Goal: Task Accomplishment & Management: Use online tool/utility

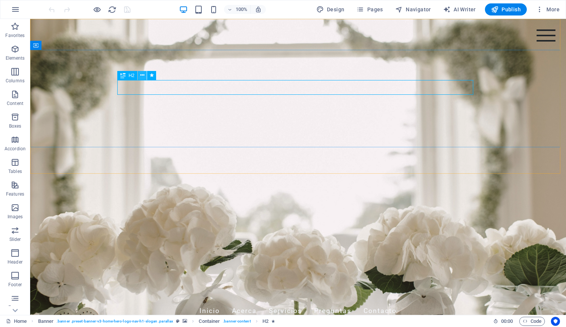
click at [142, 77] on icon at bounding box center [142, 75] width 4 height 8
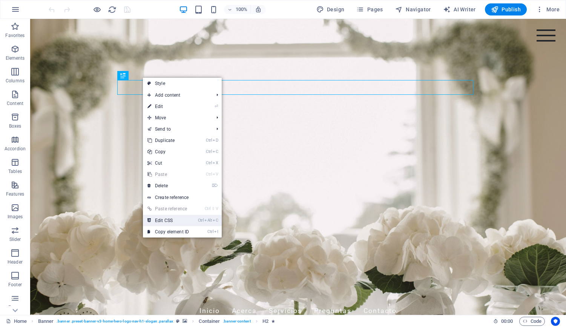
click at [176, 218] on link "Ctrl Alt C Edit CSS" at bounding box center [168, 220] width 51 height 11
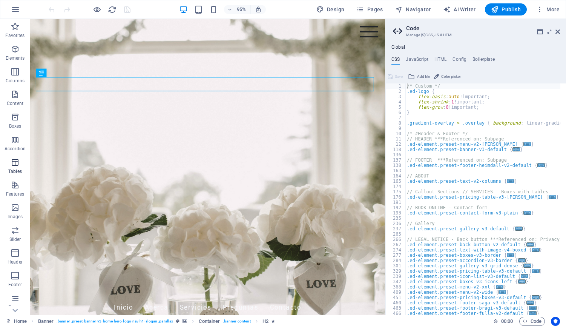
click at [15, 161] on icon "button" at bounding box center [15, 162] width 9 height 9
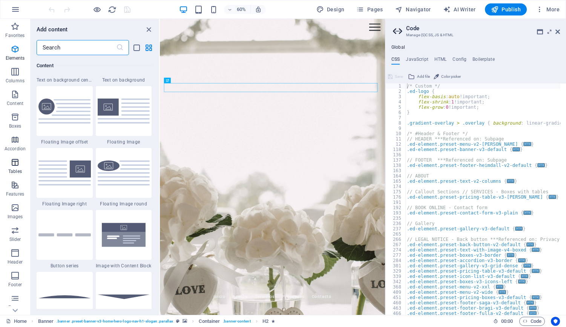
scroll to position [2613, 0]
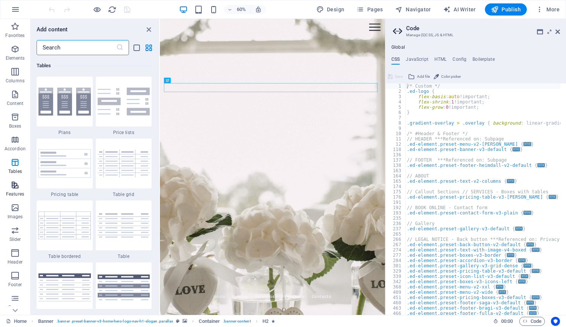
click at [15, 183] on icon "button" at bounding box center [15, 184] width 9 height 9
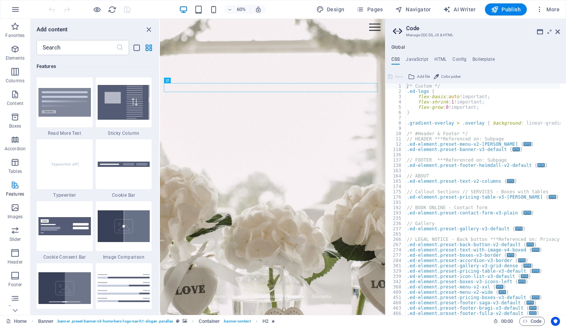
scroll to position [2940, 0]
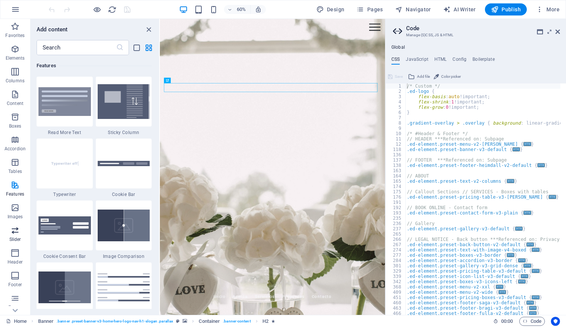
click at [15, 231] on icon "button" at bounding box center [15, 230] width 9 height 9
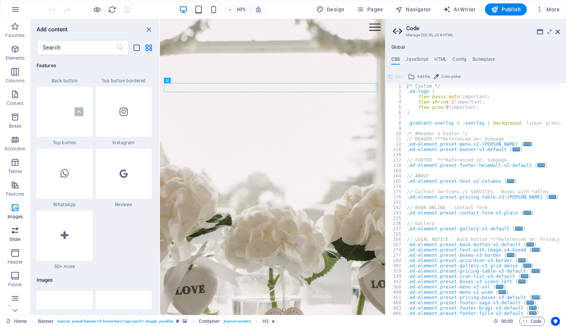
scroll to position [4277, 0]
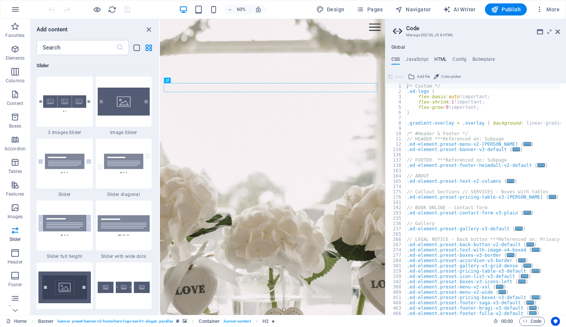
click at [438, 59] on h4 "HTML" at bounding box center [441, 61] width 12 height 8
type textarea "<a href="#main-content" class="wv-link-content button">Skip to main content</a>"
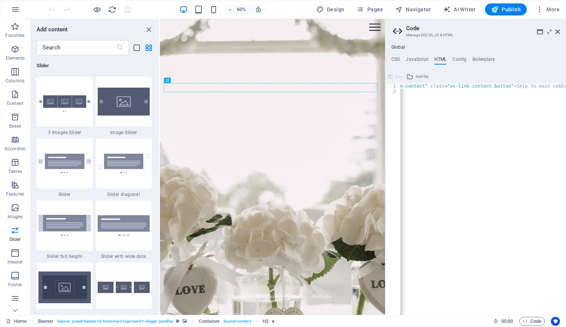
scroll to position [0, 0]
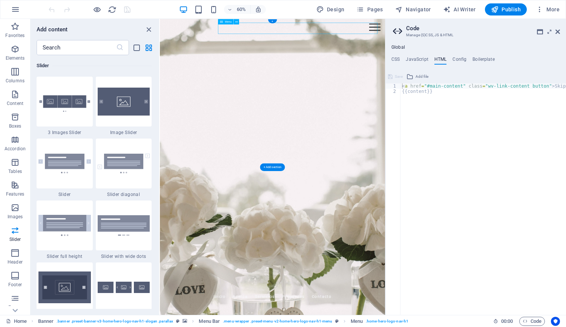
select select
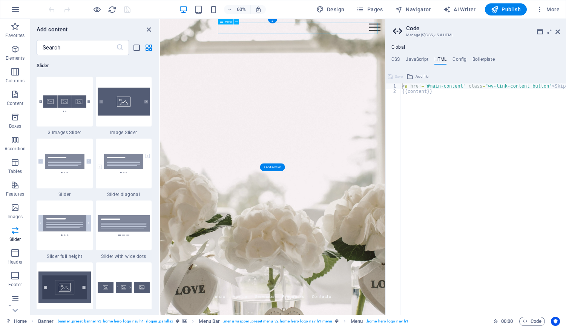
select select
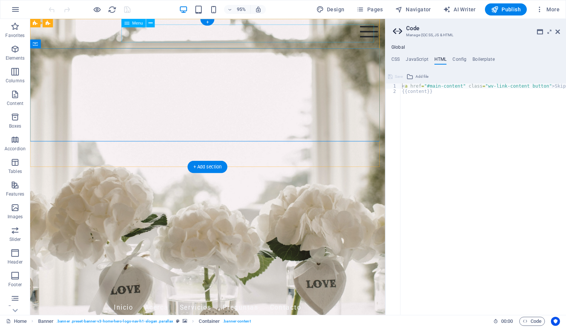
click at [257, 313] on nav "Inicio Acerca Servicios Preguntas Contacto" at bounding box center [217, 322] width 356 height 19
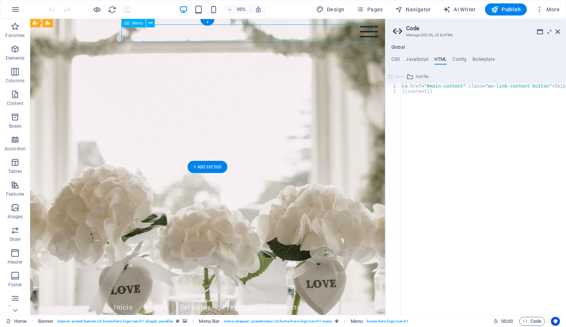
click at [252, 313] on nav "Inicio Acerca Servicios Preguntas Contacto" at bounding box center [217, 322] width 356 height 19
click at [397, 32] on icon at bounding box center [398, 31] width 11 height 11
click at [413, 28] on h2 "Code" at bounding box center [483, 28] width 154 height 7
click at [438, 35] on h3 "Manage (S)CSS, JS & HTML" at bounding box center [475, 35] width 139 height 7
click at [441, 58] on h4 "HTML" at bounding box center [441, 61] width 12 height 8
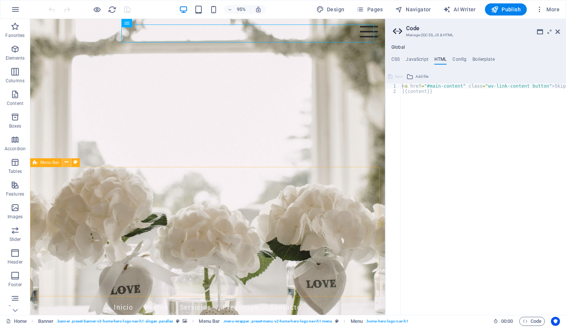
click at [68, 160] on icon at bounding box center [67, 163] width 4 height 8
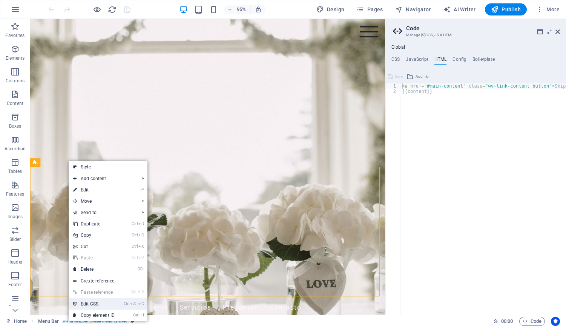
click at [98, 301] on link "Ctrl Alt C Edit CSS" at bounding box center [94, 303] width 51 height 11
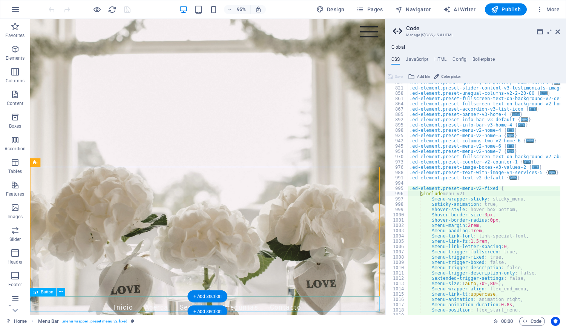
scroll to position [384, 0]
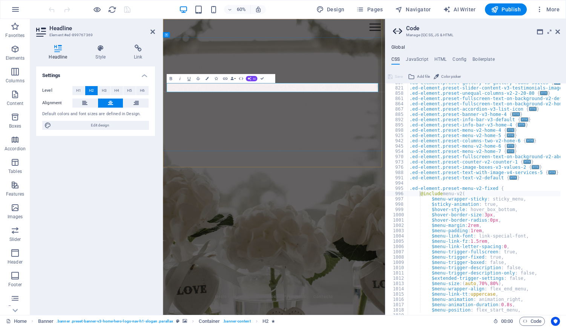
drag, startPoint x: 351, startPoint y: 133, endPoint x: 330, endPoint y: 170, distance: 42.4
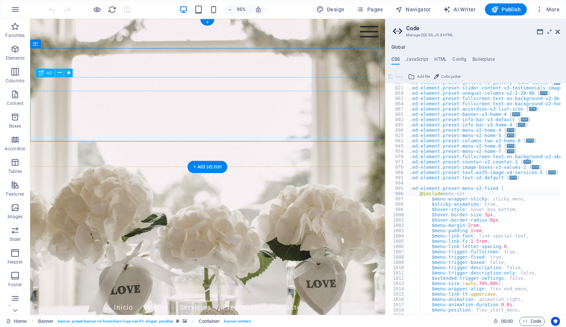
click at [60, 74] on icon at bounding box center [60, 73] width 4 height 8
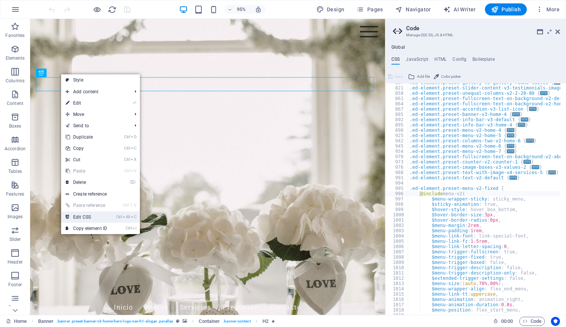
click at [88, 217] on link "Ctrl Alt C Edit CSS" at bounding box center [86, 216] width 51 height 11
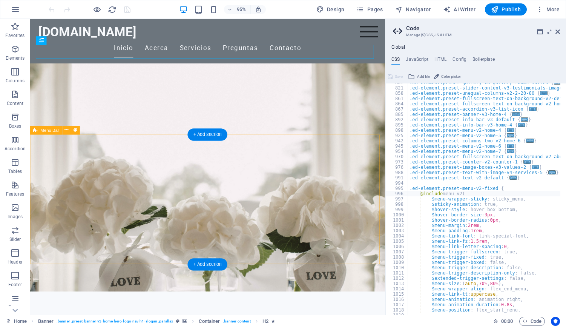
scroll to position [38, 0]
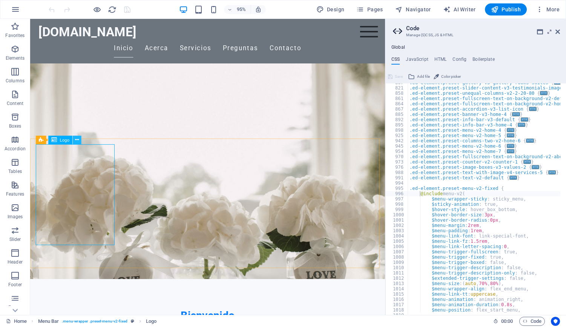
click at [75, 140] on icon at bounding box center [77, 140] width 4 height 8
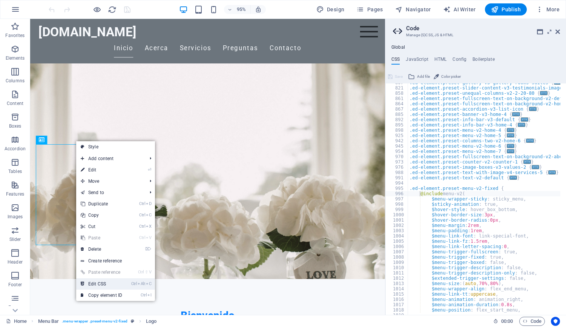
click at [111, 283] on link "Ctrl Alt C Edit CSS" at bounding box center [101, 283] width 51 height 11
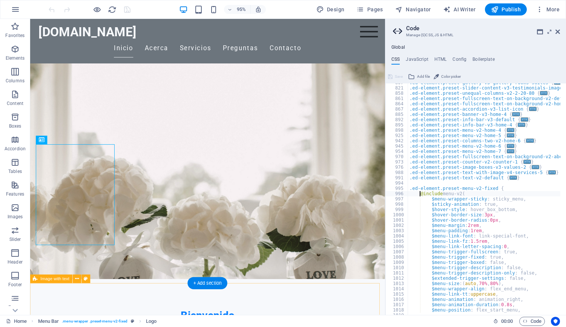
type textarea "flex-basis: auto!important;"
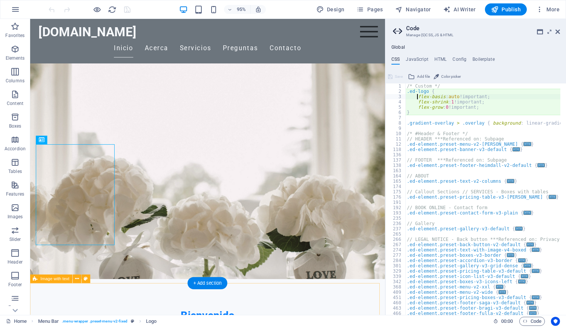
scroll to position [0, 0]
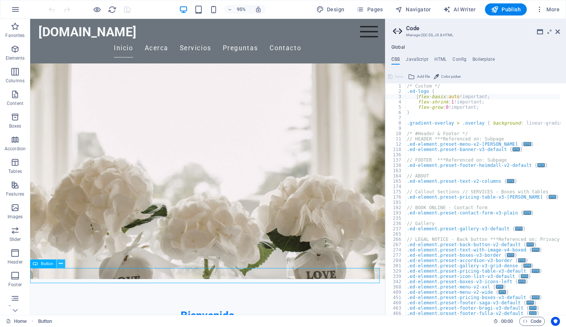
click at [59, 264] on icon at bounding box center [61, 264] width 4 height 8
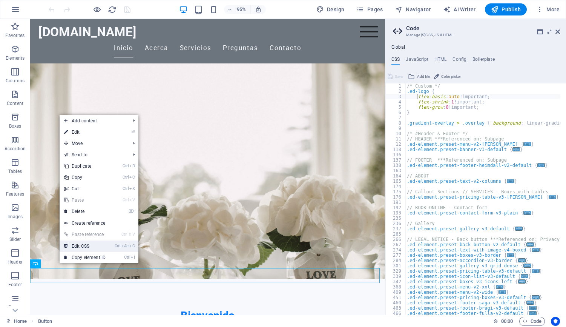
click at [80, 247] on link "Ctrl Alt C Edit CSS" at bounding box center [85, 245] width 51 height 11
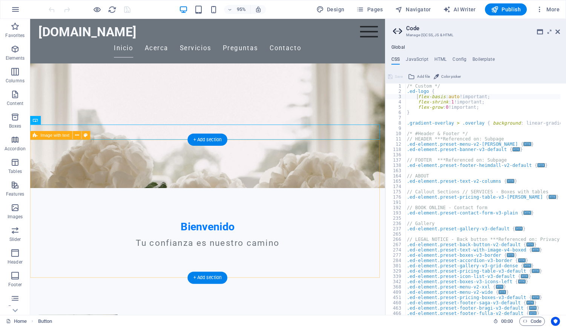
scroll to position [189, 0]
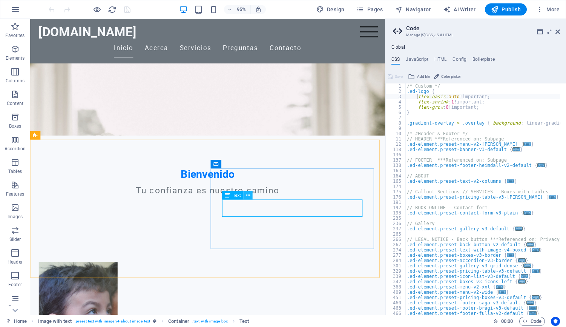
click at [247, 195] on icon at bounding box center [248, 196] width 4 height 8
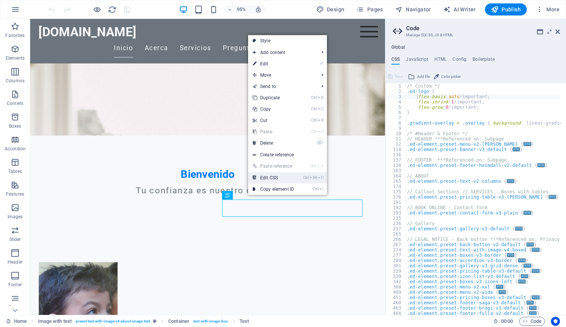
click at [280, 176] on link "Ctrl Alt C Edit CSS" at bounding box center [273, 177] width 51 height 11
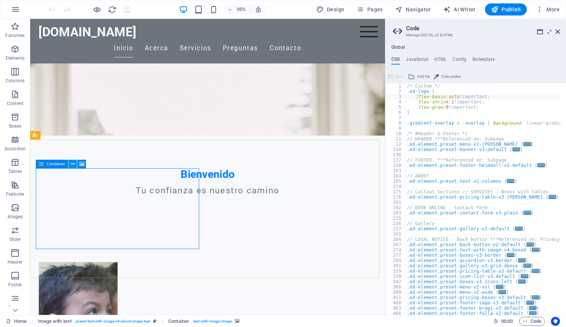
click at [74, 164] on icon at bounding box center [73, 164] width 4 height 8
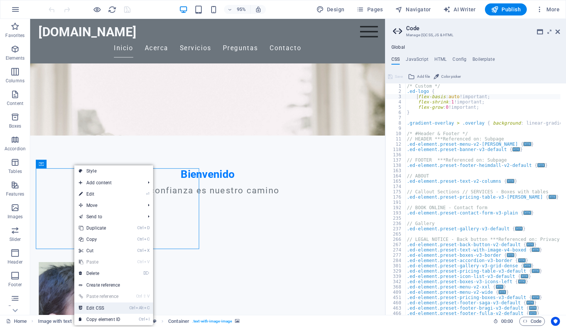
click at [102, 304] on link "Ctrl Alt C Edit CSS" at bounding box center [99, 307] width 51 height 11
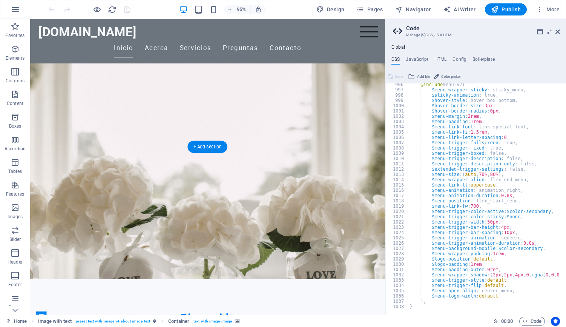
scroll to position [0, 0]
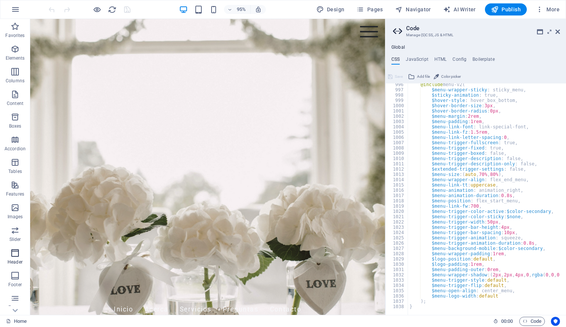
click at [14, 250] on icon "button" at bounding box center [15, 252] width 9 height 9
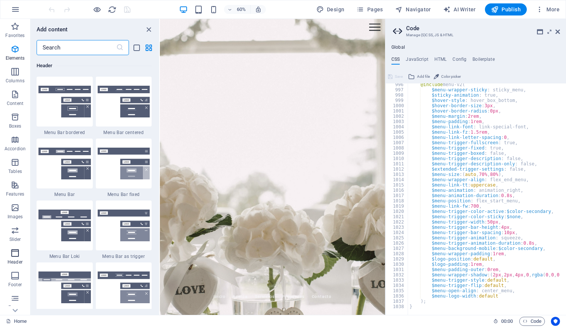
scroll to position [4542, 0]
click at [12, 275] on icon "button" at bounding box center [15, 275] width 9 height 9
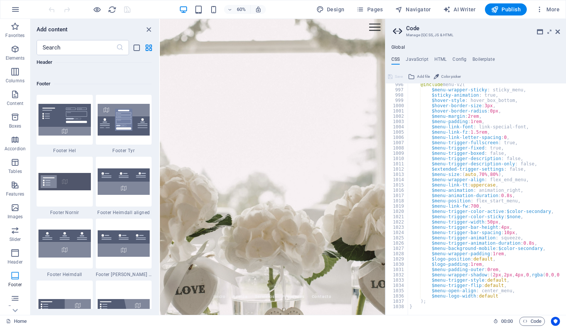
scroll to position [4994, 0]
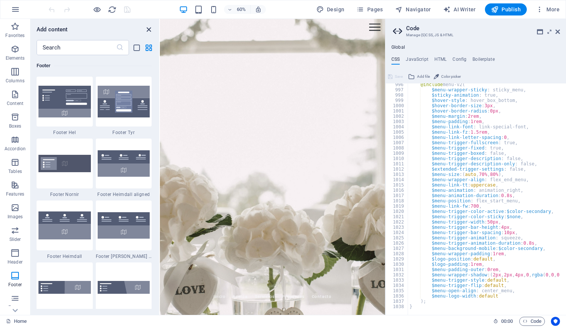
click at [145, 30] on icon "close panel" at bounding box center [148, 29] width 9 height 9
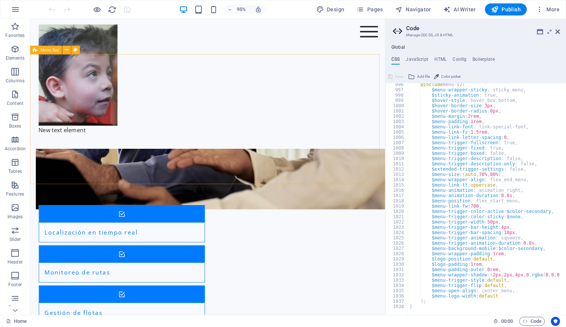
scroll to position [702, 0]
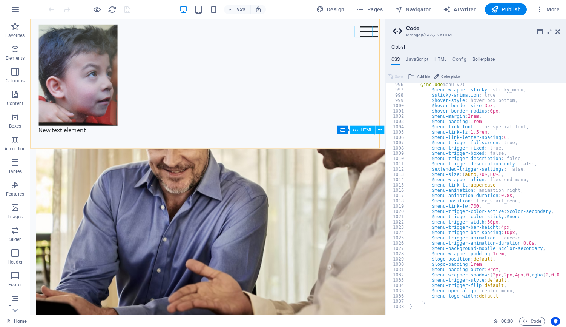
click at [380, 33] on div "Menu" at bounding box center [387, 32] width 19 height 12
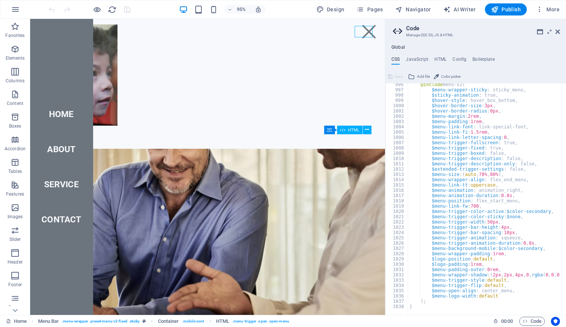
click at [380, 33] on div "Menu" at bounding box center [387, 32] width 19 height 12
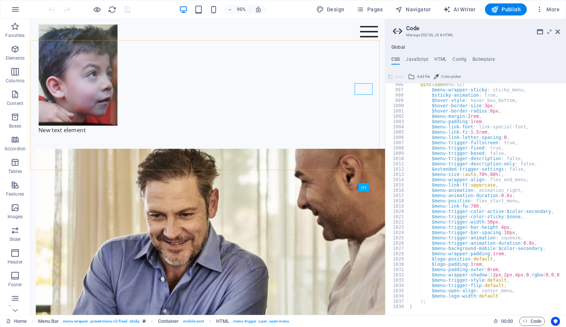
scroll to position [665, 0]
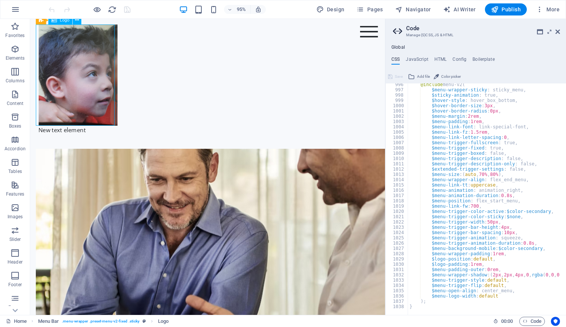
click at [92, 82] on div at bounding box center [217, 78] width 356 height 106
click at [100, 84] on div at bounding box center [217, 78] width 356 height 106
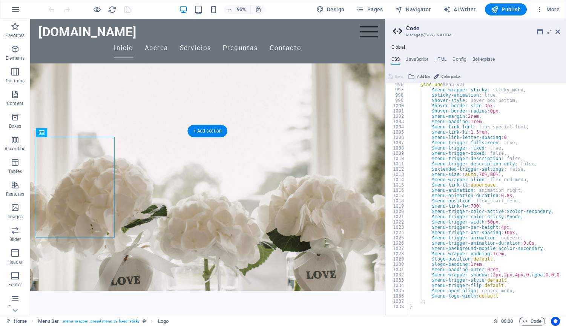
scroll to position [38, 0]
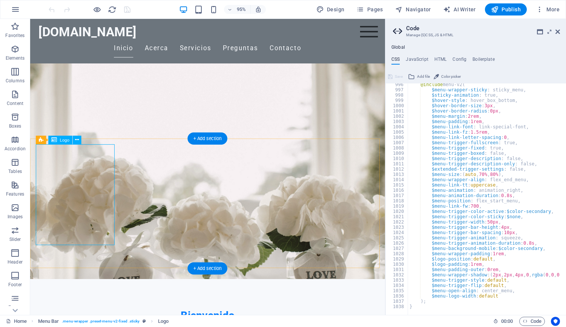
click at [438, 59] on h4 "HTML" at bounding box center [441, 61] width 12 height 8
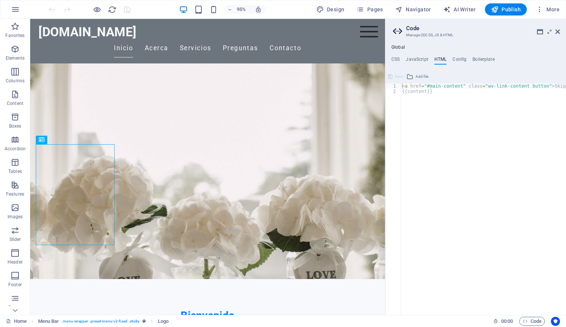
click at [438, 59] on h4 "HTML" at bounding box center [441, 61] width 12 height 8
click at [550, 31] on icon at bounding box center [550, 32] width 0 height 6
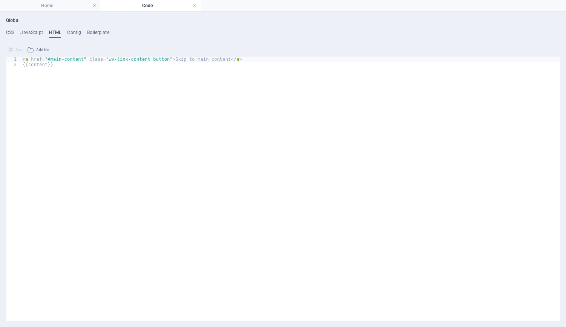
click at [52, 34] on h4 "HTML" at bounding box center [55, 34] width 12 height 8
click at [36, 32] on h4 "JavaScript" at bounding box center [31, 34] width 22 height 8
type textarea "/* JS for preset "Menu V2" */"
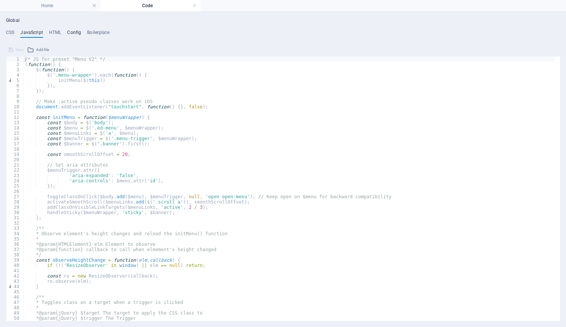
click at [79, 32] on h4 "Config" at bounding box center [74, 34] width 14 height 8
type textarea "$color-background: #f7f9fc;"
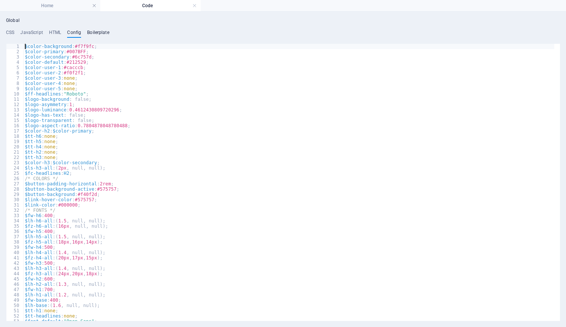
click at [92, 32] on h4 "Boilerplate" at bounding box center [98, 34] width 22 height 8
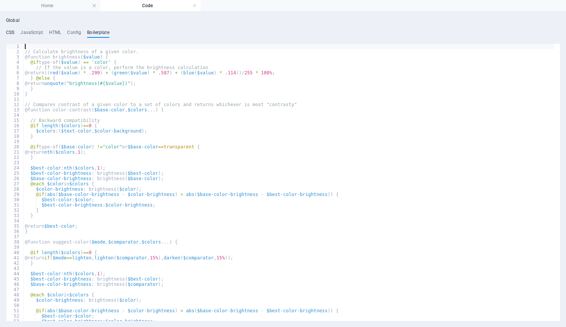
click at [13, 32] on h4 "CSS" at bounding box center [10, 34] width 8 height 8
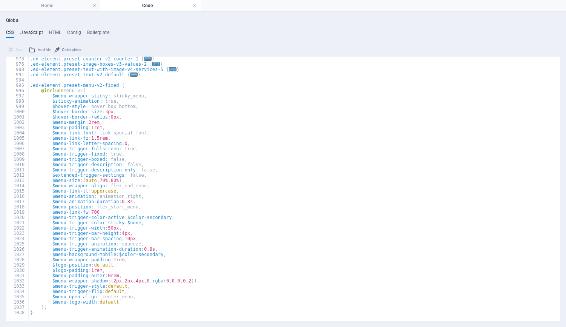
click at [38, 32] on h4 "JavaScript" at bounding box center [31, 34] width 22 height 8
